Goal: Task Accomplishment & Management: Use online tool/utility

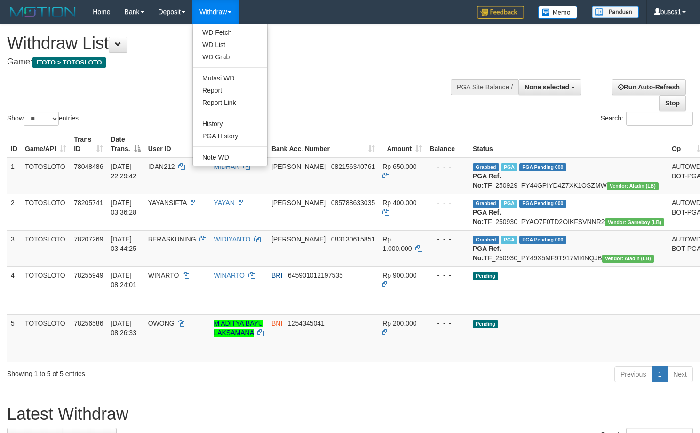
select select
select select "**"
click at [230, 33] on link "WD Fetch" at bounding box center [230, 32] width 74 height 12
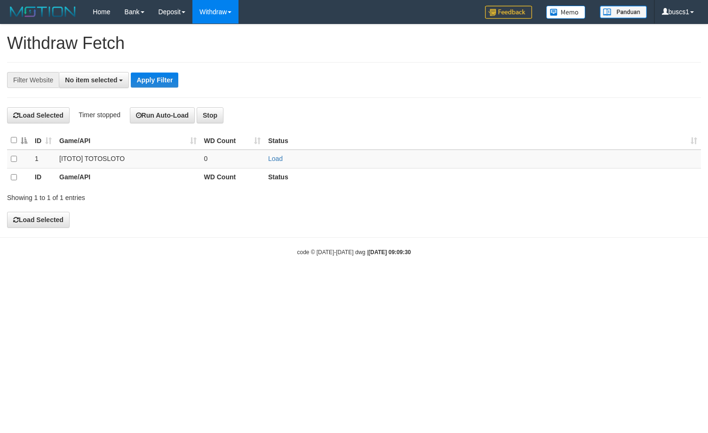
select select
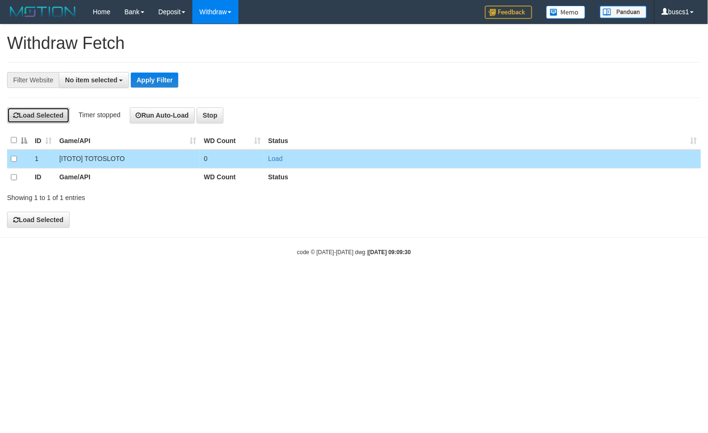
click at [39, 119] on button "Load Selected" at bounding box center [38, 115] width 63 height 16
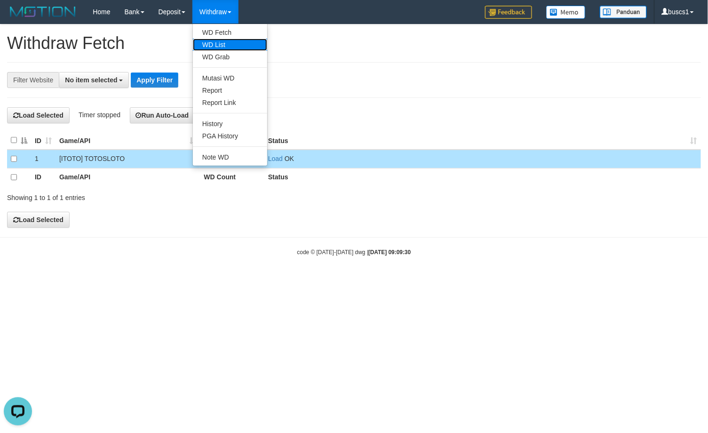
click at [227, 45] on link "WD List" at bounding box center [230, 45] width 74 height 12
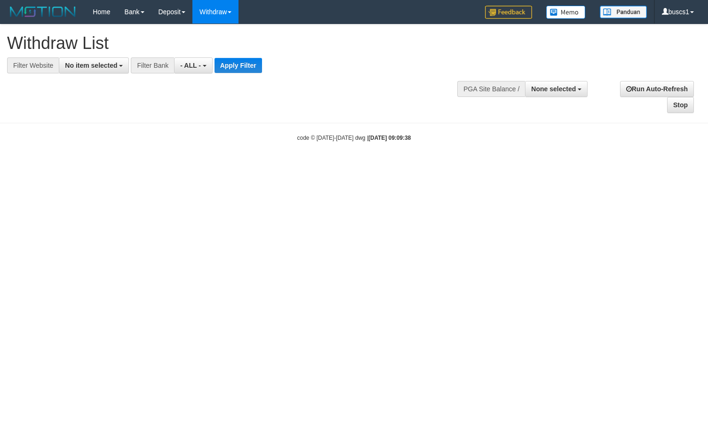
select select
click at [102, 59] on button "No item selected" at bounding box center [94, 65] width 70 height 16
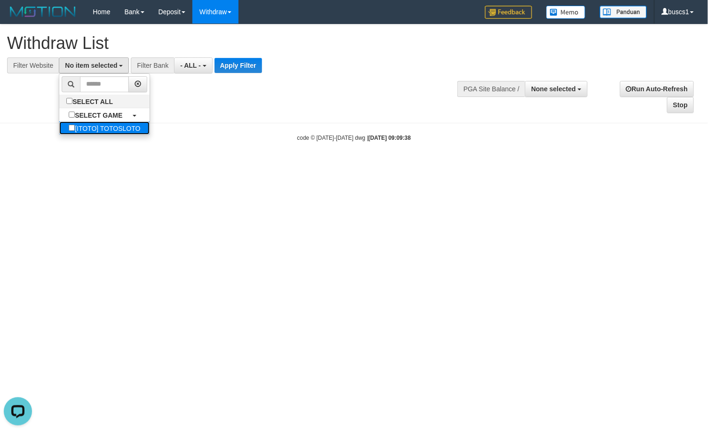
click at [116, 129] on label "[ITOTO] TOTOSLOTO" at bounding box center [104, 127] width 90 height 13
select select "****"
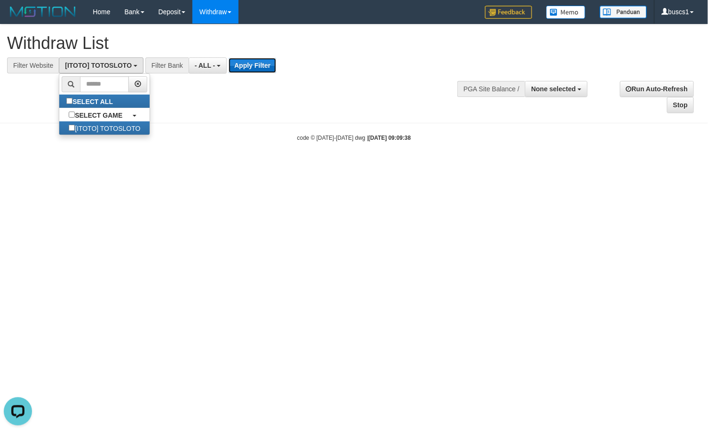
click at [257, 64] on button "Apply Filter" at bounding box center [253, 65] width 48 height 15
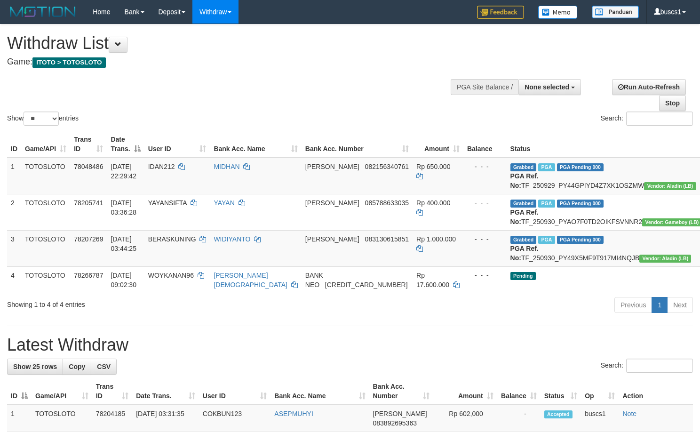
select select
select select "**"
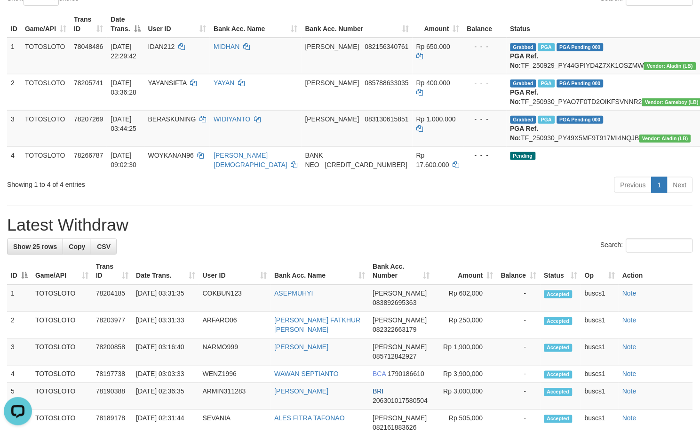
scroll to position [139, 0]
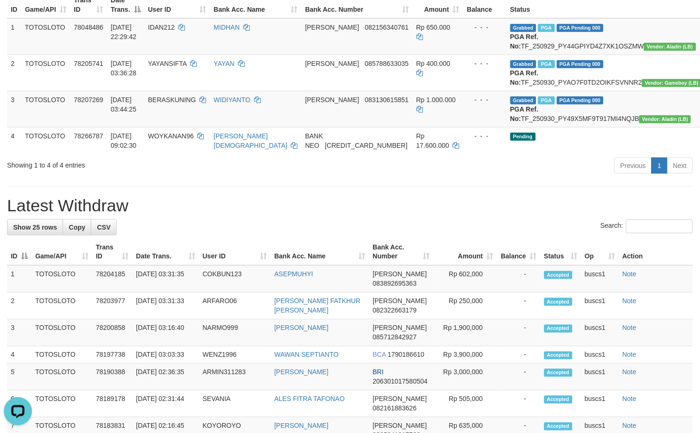
drag, startPoint x: 513, startPoint y: 234, endPoint x: 410, endPoint y: 226, distance: 103.8
click at [410, 215] on h1 "Latest Withdraw" at bounding box center [350, 205] width 686 height 19
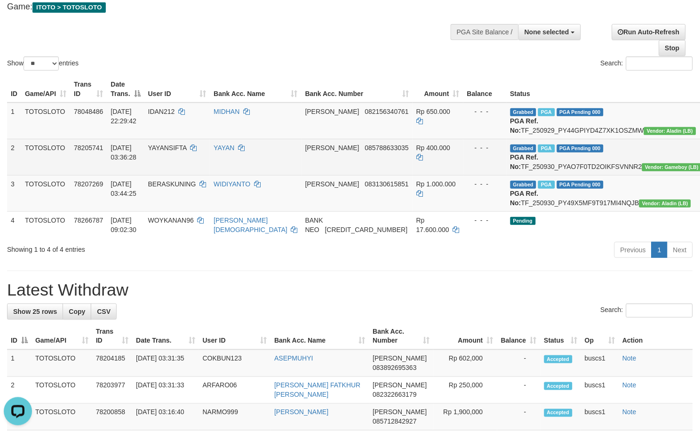
scroll to position [0, 0]
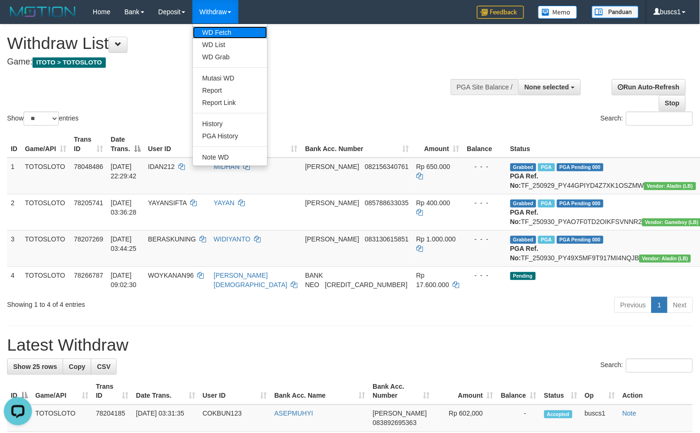
click at [226, 32] on link "WD Fetch" at bounding box center [230, 32] width 74 height 12
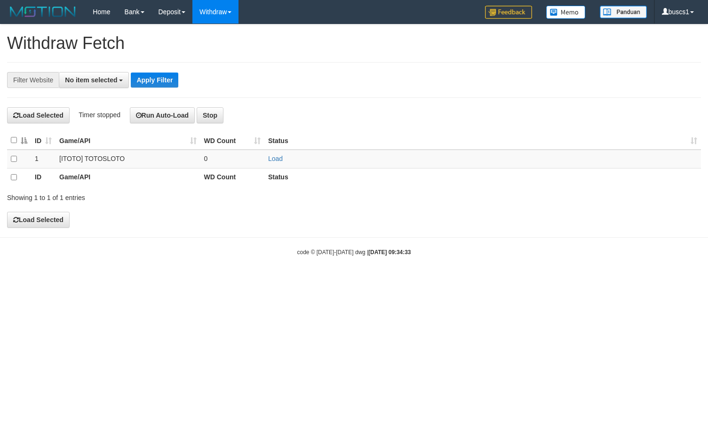
select select
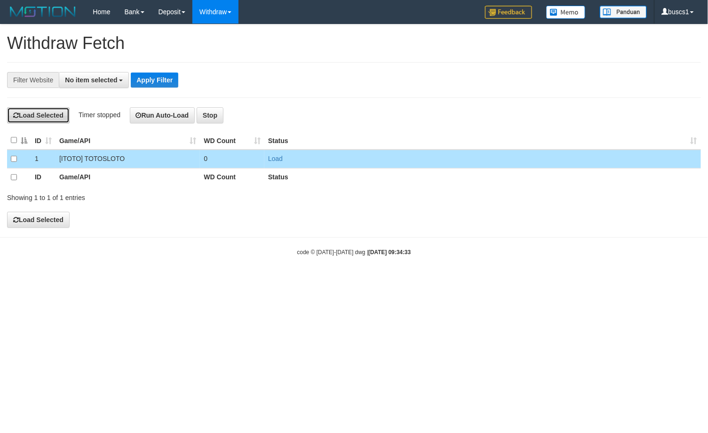
click at [31, 114] on button "Load Selected" at bounding box center [38, 115] width 63 height 16
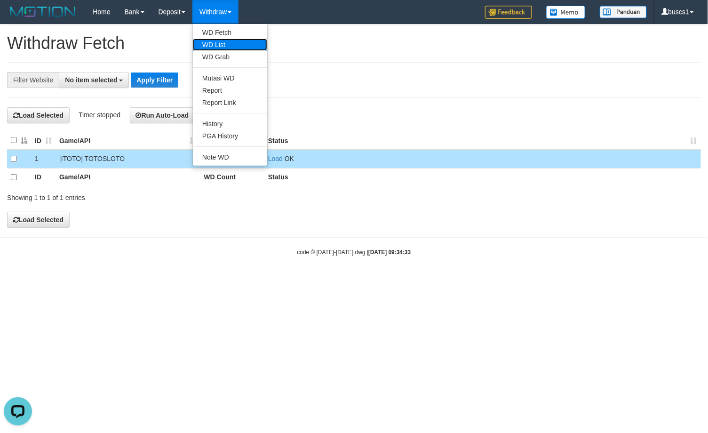
click at [233, 45] on link "WD List" at bounding box center [230, 45] width 74 height 12
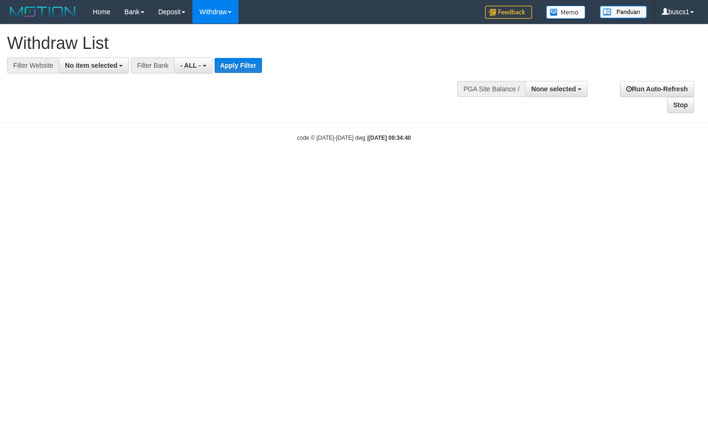
select select
click at [95, 67] on span "No item selected" at bounding box center [91, 66] width 52 height 8
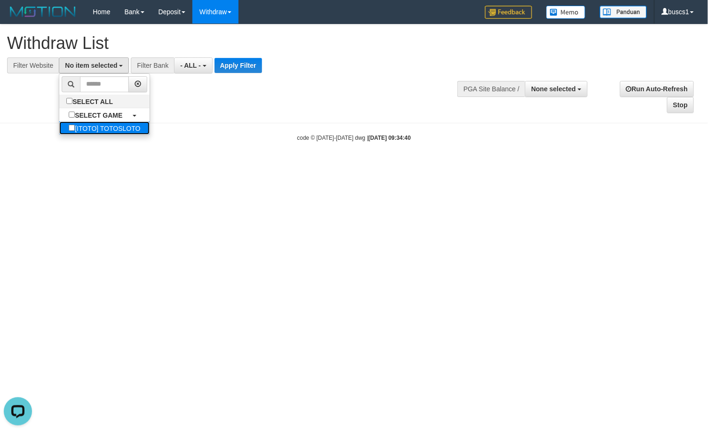
click at [96, 133] on label "[ITOTO] TOTOSLOTO" at bounding box center [104, 127] width 90 height 13
select select "****"
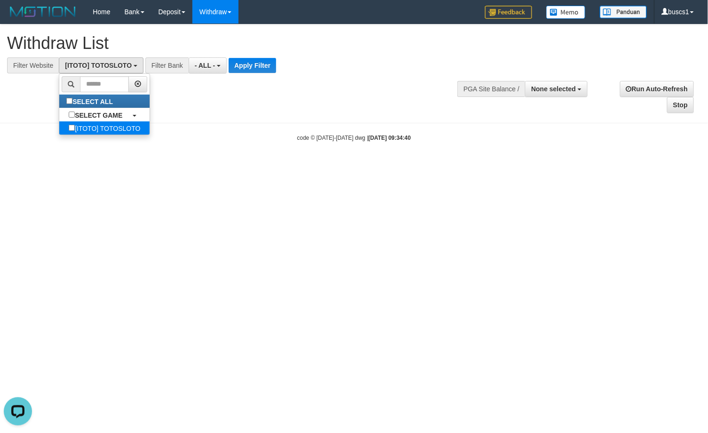
scroll to position [8, 0]
click at [256, 63] on button "Apply Filter" at bounding box center [253, 65] width 48 height 15
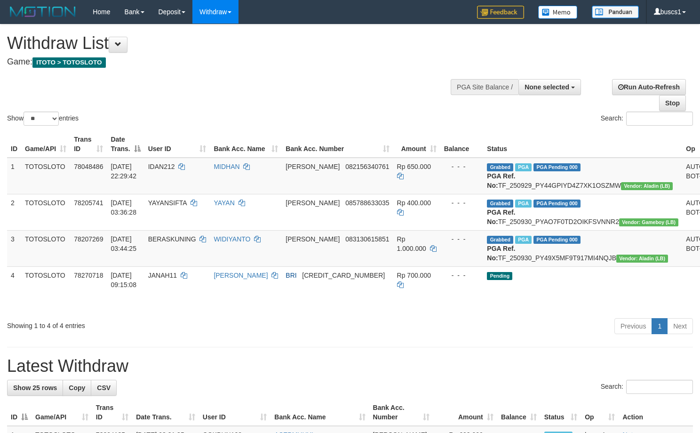
select select
select select "**"
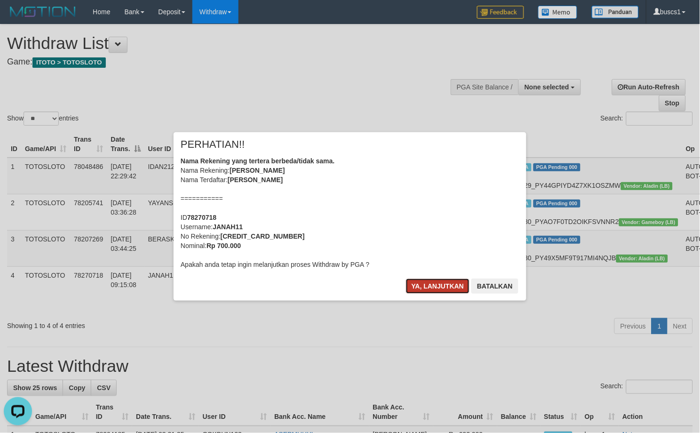
click at [435, 287] on button "Ya, lanjutkan" at bounding box center [438, 286] width 64 height 15
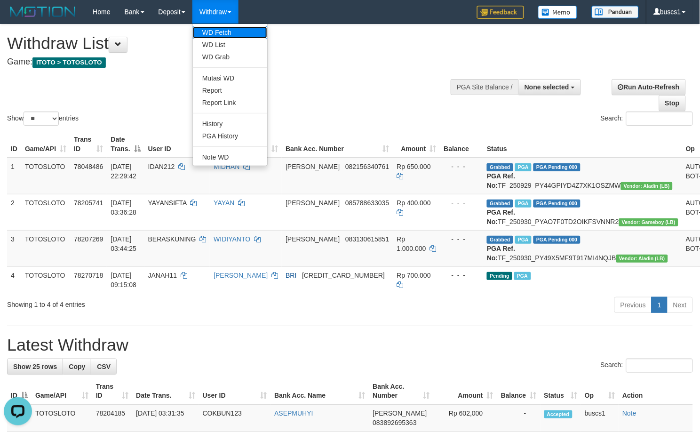
click at [228, 30] on link "WD Fetch" at bounding box center [230, 32] width 74 height 12
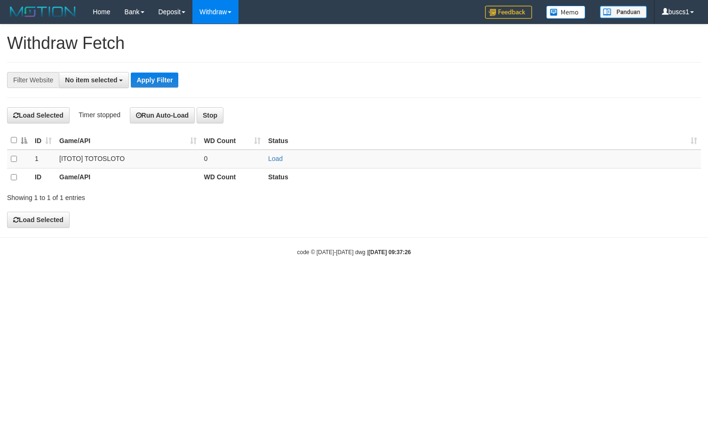
select select
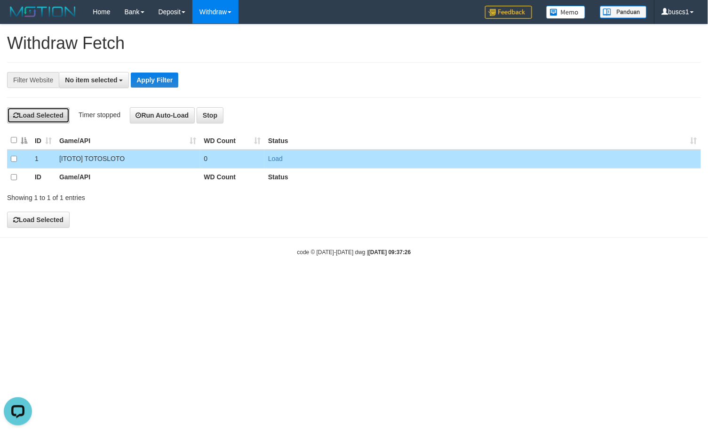
click at [35, 115] on button "Load Selected" at bounding box center [38, 115] width 63 height 16
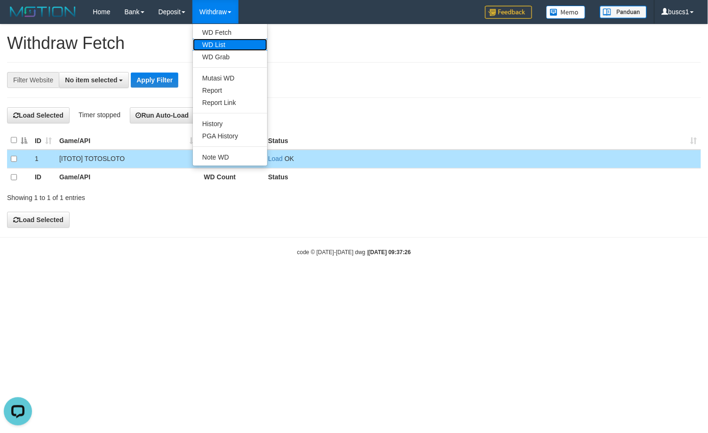
click at [233, 41] on link "WD List" at bounding box center [230, 45] width 74 height 12
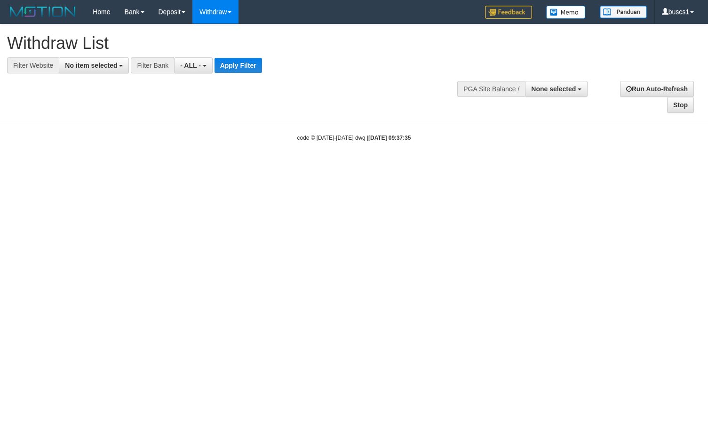
select select
click at [88, 69] on button "No item selected" at bounding box center [94, 65] width 70 height 16
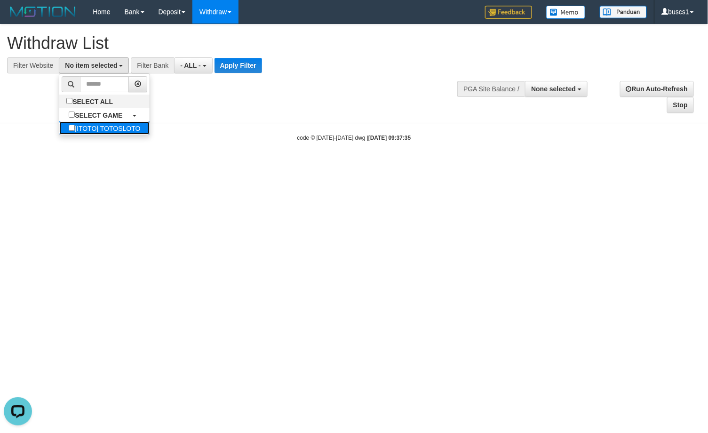
click at [130, 124] on label "[ITOTO] TOTOSLOTO" at bounding box center [104, 127] width 90 height 13
select select "****"
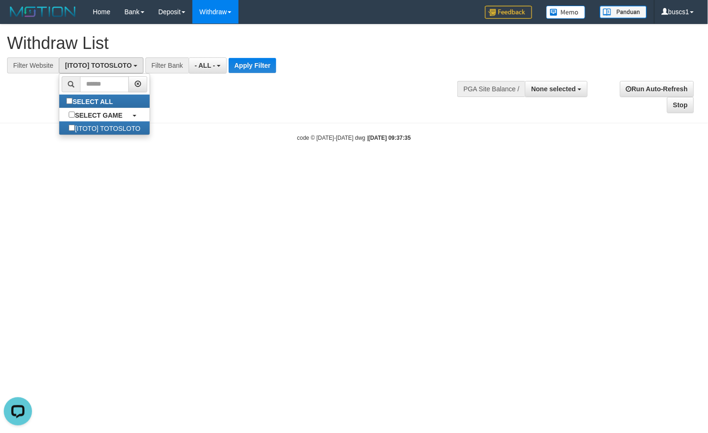
scroll to position [8, 0]
click at [253, 67] on button "Apply Filter" at bounding box center [253, 65] width 48 height 15
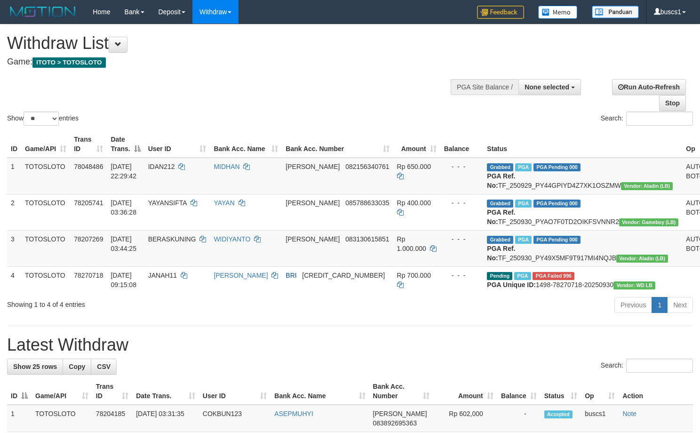
select select
select select "**"
